Goal: Navigation & Orientation: Find specific page/section

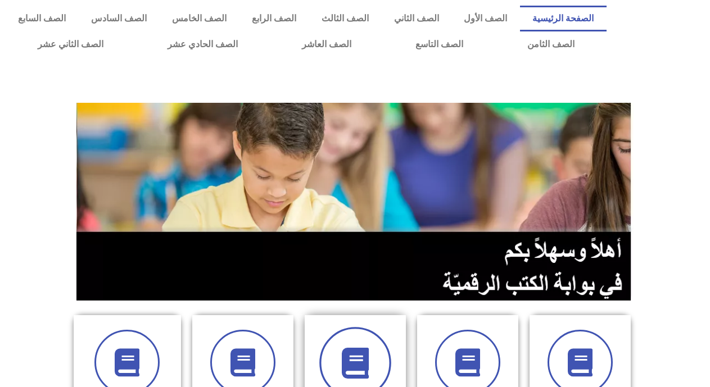
click at [365, 333] on span at bounding box center [355, 363] width 72 height 72
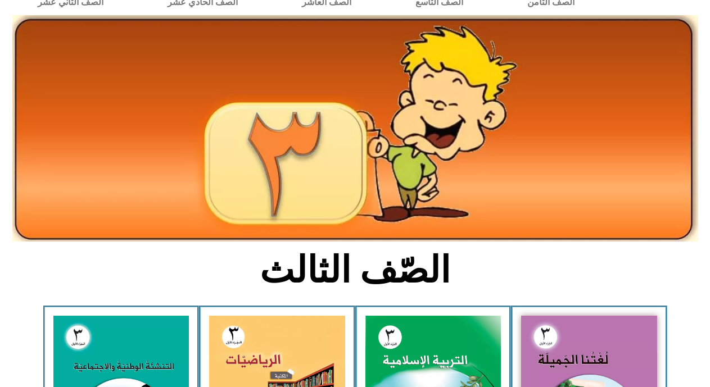
scroll to position [45, 0]
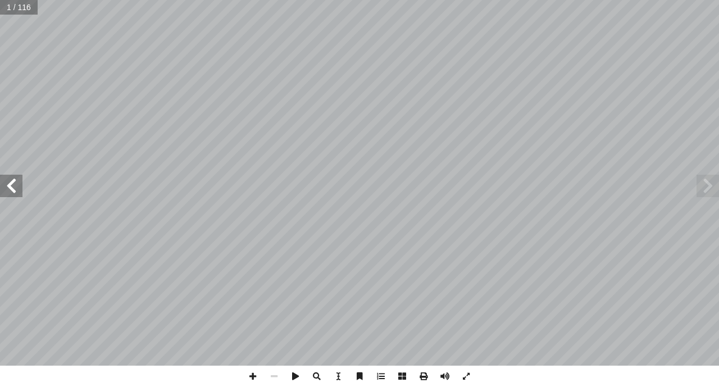
click at [19, 194] on span at bounding box center [11, 186] width 22 height 22
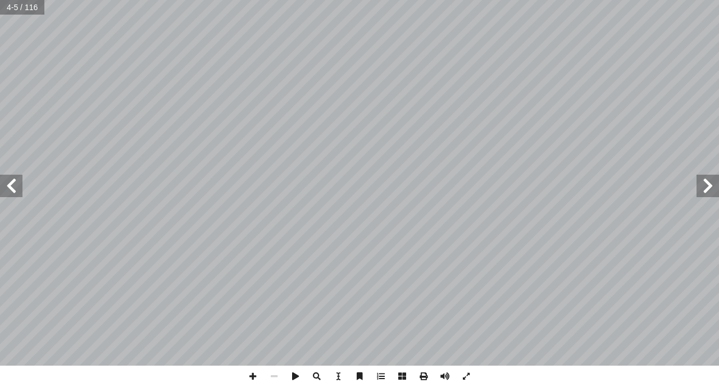
click at [19, 194] on span at bounding box center [11, 186] width 22 height 22
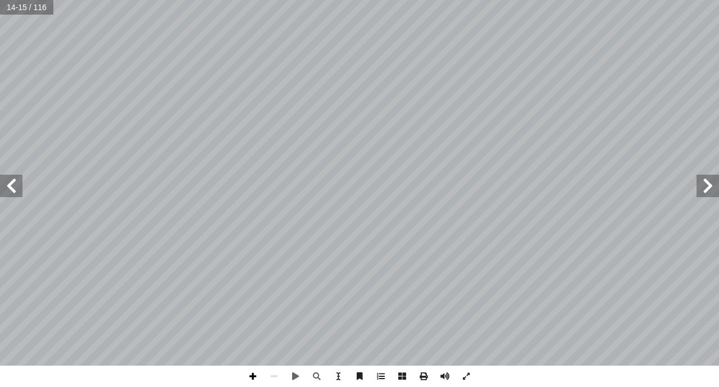
click at [255, 374] on span at bounding box center [252, 376] width 21 height 21
click at [253, 380] on span at bounding box center [252, 376] width 21 height 21
